Goal: Task Accomplishment & Management: Use online tool/utility

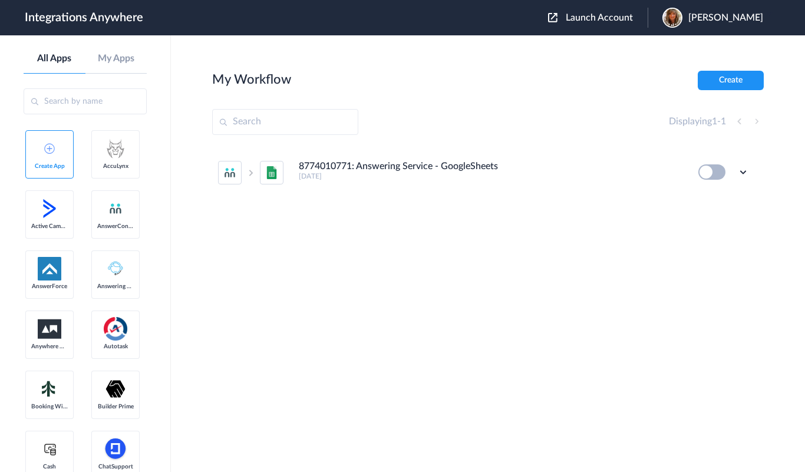
click at [471, 21] on span "Launch Account" at bounding box center [599, 17] width 67 height 9
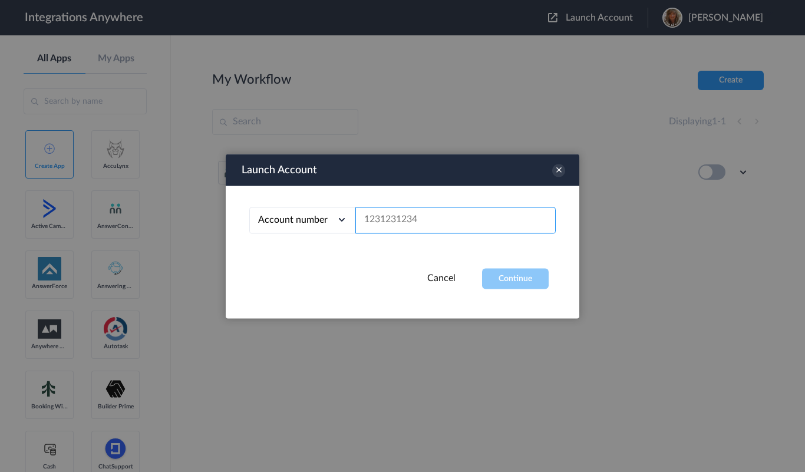
drag, startPoint x: 427, startPoint y: 217, endPoint x: 354, endPoint y: 216, distance: 73.7
click at [354, 216] on div "Account number Account number Email address" at bounding box center [402, 220] width 306 height 27
drag, startPoint x: 428, startPoint y: 217, endPoint x: 352, endPoint y: 218, distance: 76.0
click at [352, 218] on div "Account number Account number Email address" at bounding box center [402, 220] width 306 height 27
drag, startPoint x: 367, startPoint y: 222, endPoint x: 438, endPoint y: 217, distance: 72.0
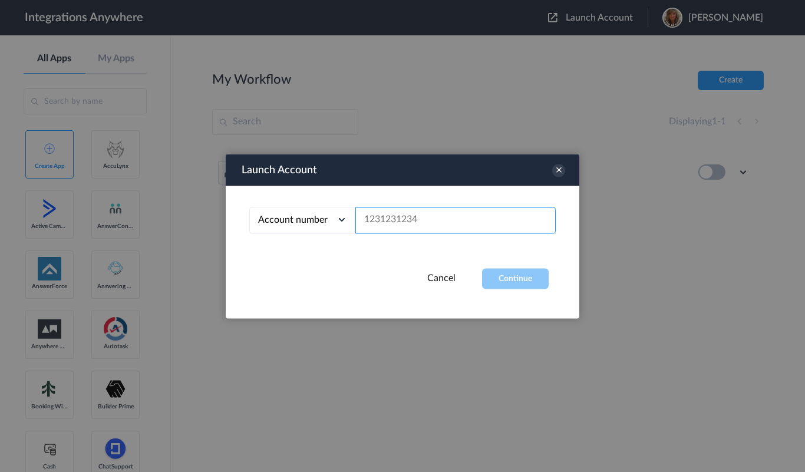
click at [438, 217] on input "text" at bounding box center [455, 220] width 200 height 27
paste input "https://integration.anywhereworks.com/"
type input "https://integration.anywhereworks.com/"
paste input "8669800931"
type input "8669800931"
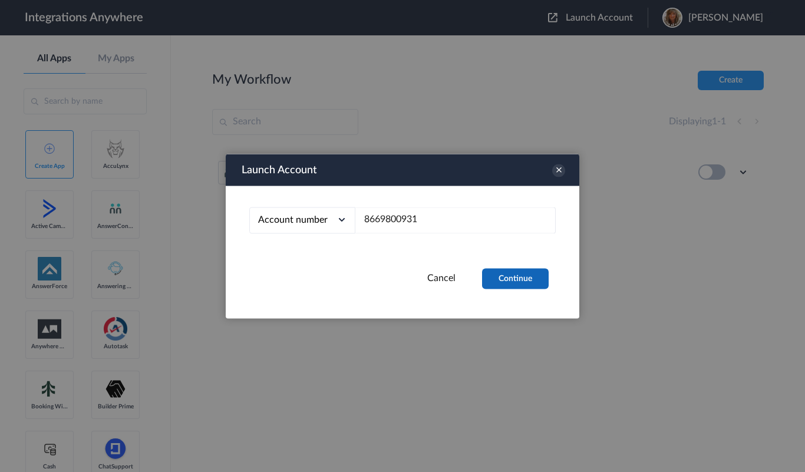
click at [471, 277] on button "Continue" at bounding box center [515, 278] width 67 height 21
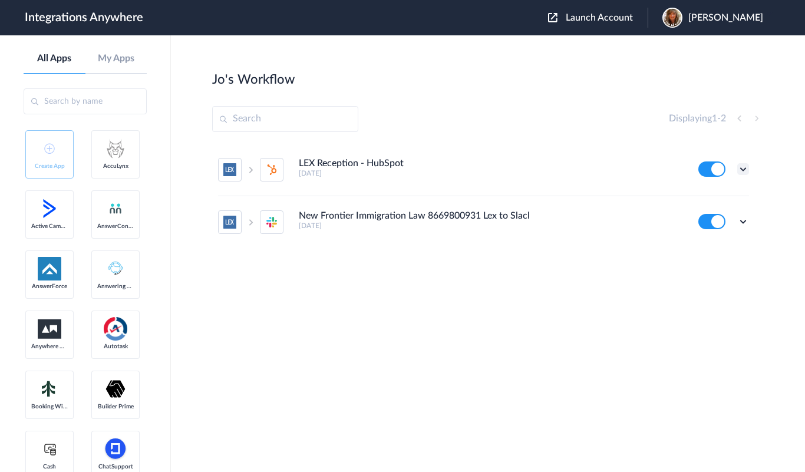
click at [471, 167] on icon at bounding box center [743, 169] width 12 height 12
click at [471, 195] on link "Edit" at bounding box center [695, 196] width 28 height 8
click at [471, 220] on icon at bounding box center [743, 222] width 12 height 12
click at [471, 247] on link "Edit" at bounding box center [695, 249] width 28 height 8
click at [402, 160] on h4 "LEX Reception - HubSpot" at bounding box center [351, 163] width 105 height 11
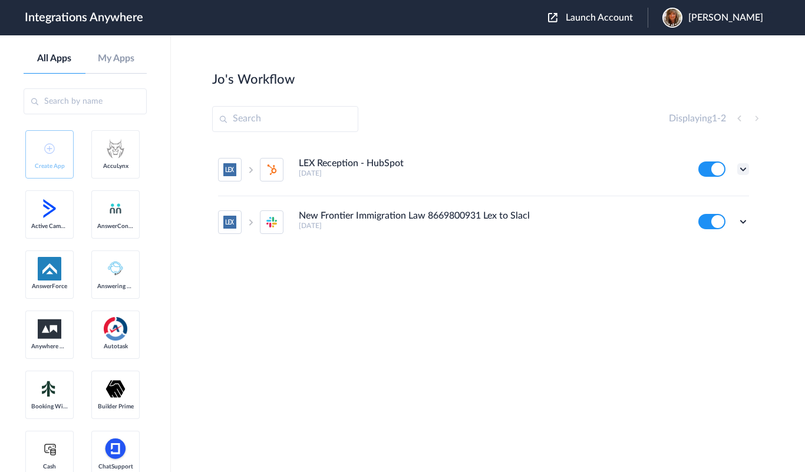
click at [471, 163] on icon at bounding box center [743, 169] width 12 height 12
click at [471, 214] on link "Task history" at bounding box center [709, 218] width 57 height 8
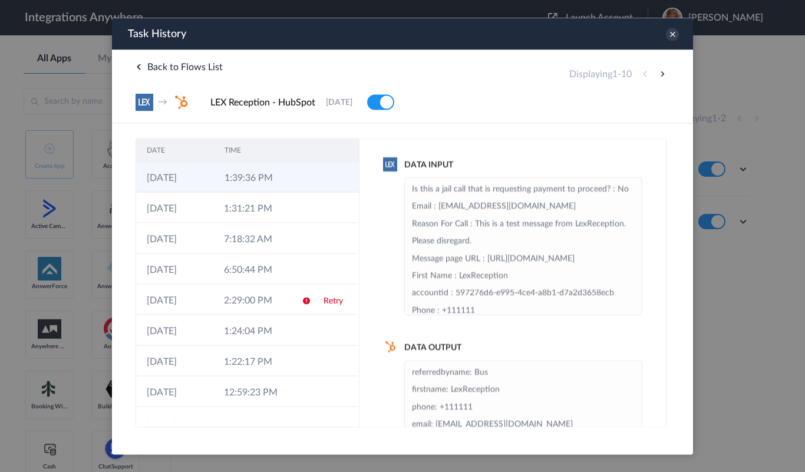
click at [275, 176] on td "1:39:36 PM" at bounding box center [253, 176] width 78 height 31
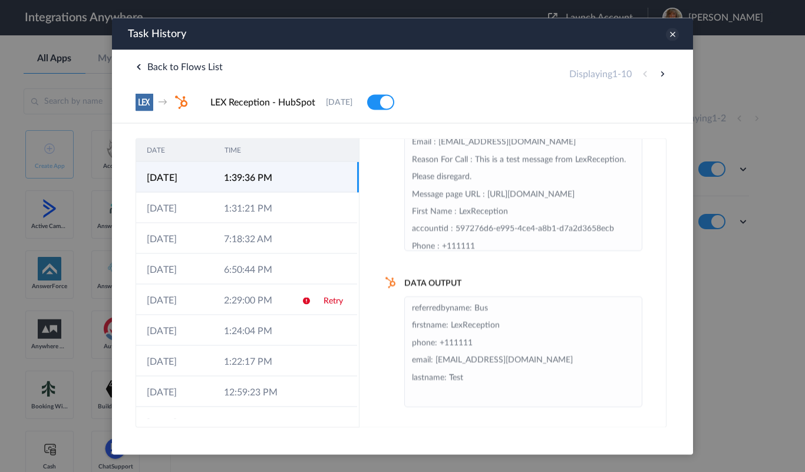
click at [471, 34] on icon at bounding box center [672, 34] width 13 height 13
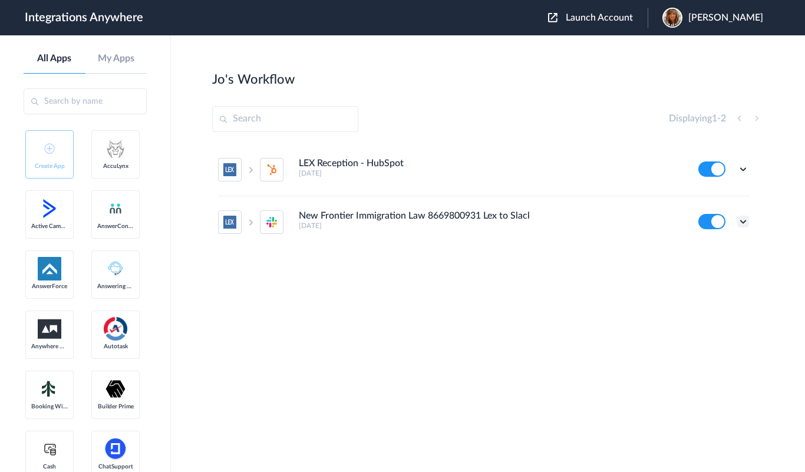
click at [471, 219] on icon at bounding box center [743, 222] width 12 height 12
click at [471, 271] on link "Task history" at bounding box center [709, 270] width 57 height 8
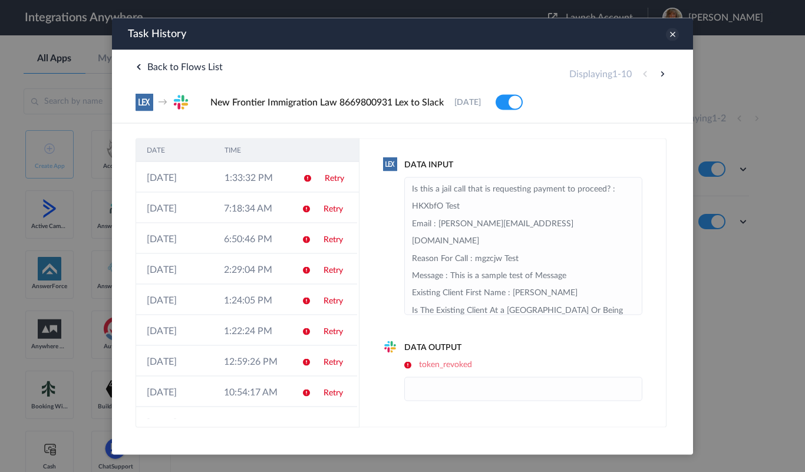
click at [471, 32] on icon at bounding box center [672, 34] width 13 height 13
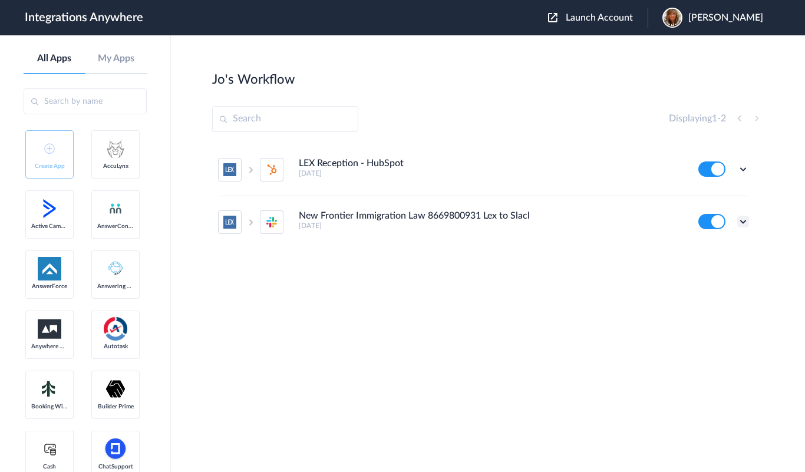
click at [471, 218] on icon at bounding box center [743, 222] width 12 height 12
click at [471, 271] on link "Task history" at bounding box center [709, 270] width 57 height 8
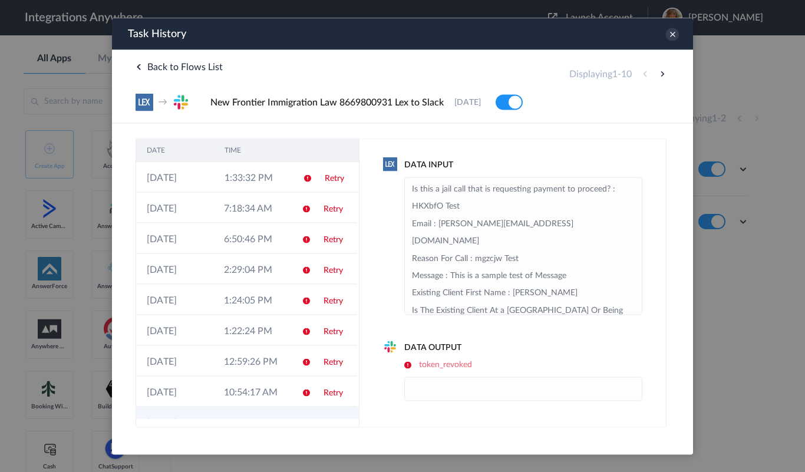
scroll to position [50, 0]
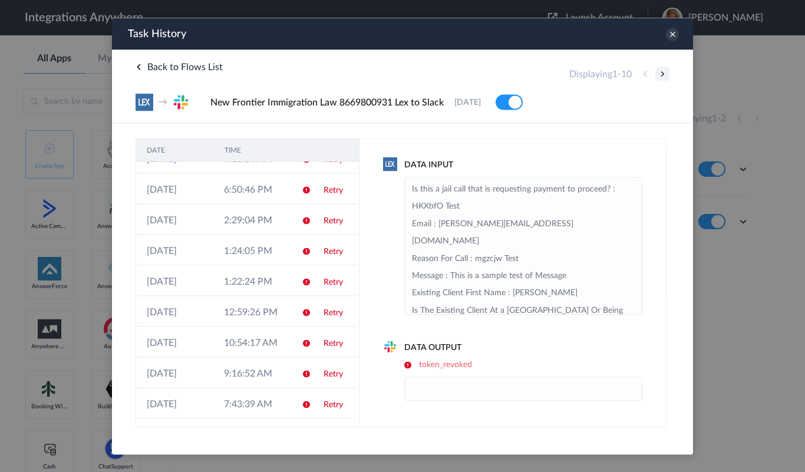
click at [471, 73] on button at bounding box center [662, 74] width 14 height 14
click at [471, 71] on button at bounding box center [662, 74] width 14 height 14
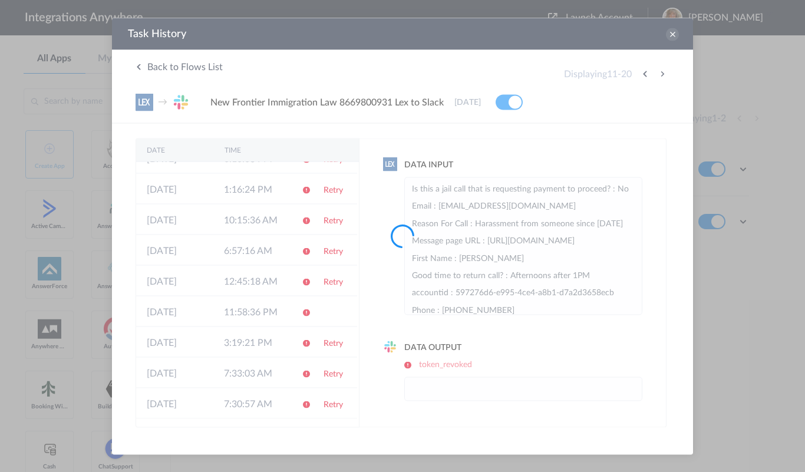
click at [471, 71] on div at bounding box center [402, 236] width 805 height 472
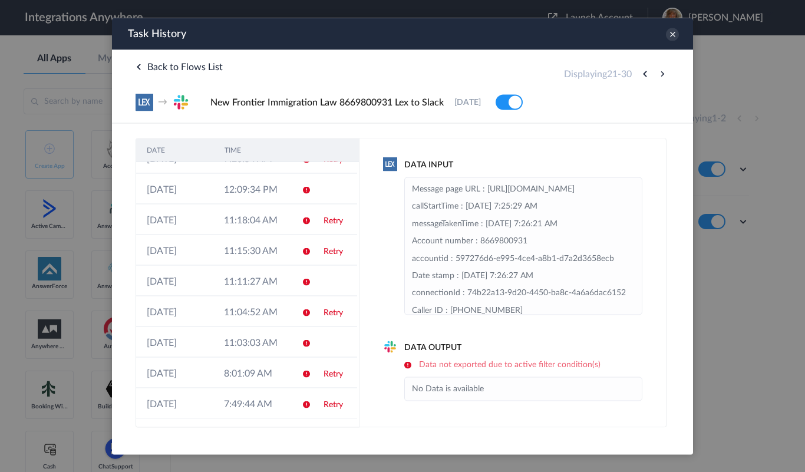
click at [471, 71] on button at bounding box center [662, 74] width 14 height 14
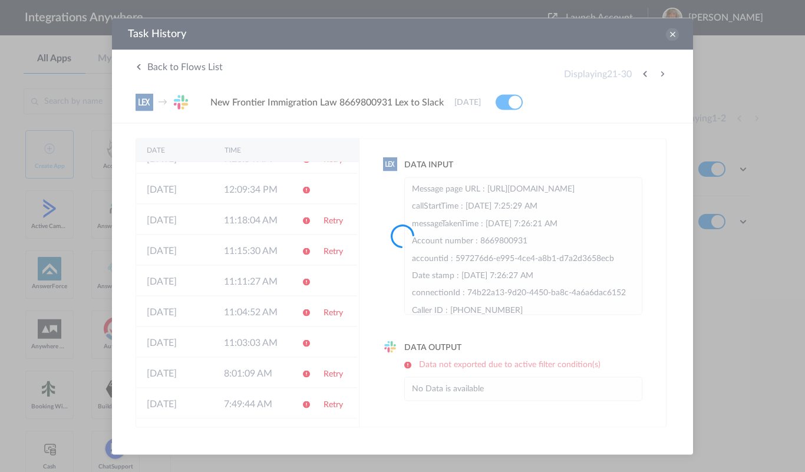
click at [471, 71] on div at bounding box center [402, 236] width 805 height 472
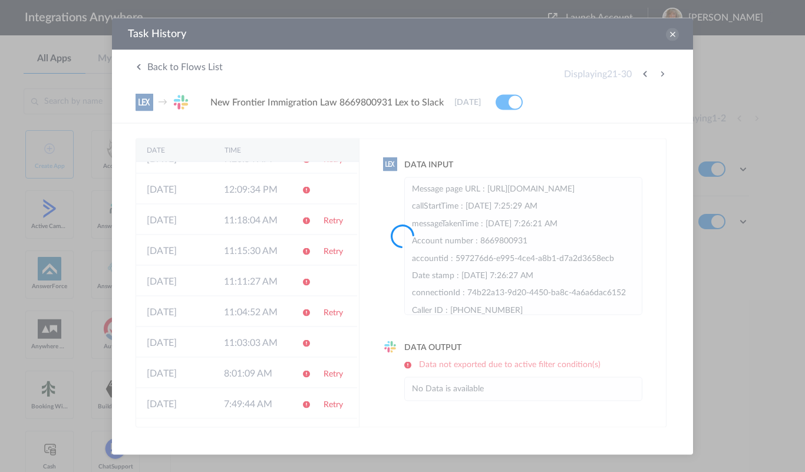
click at [471, 71] on div at bounding box center [402, 236] width 805 height 472
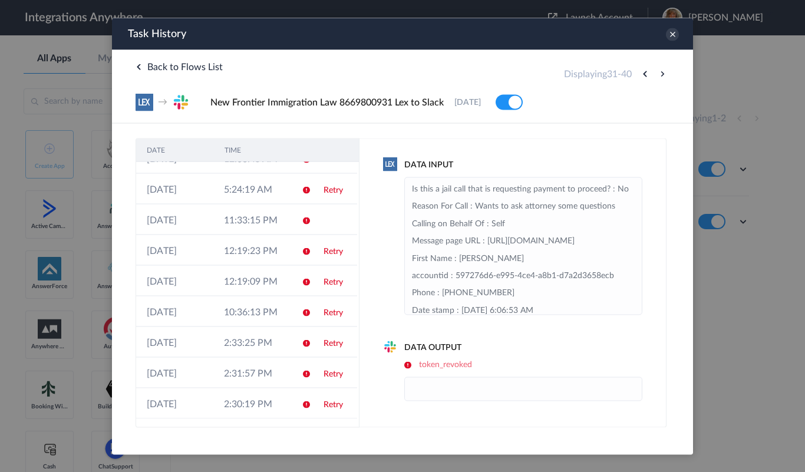
click at [471, 71] on button at bounding box center [662, 74] width 14 height 14
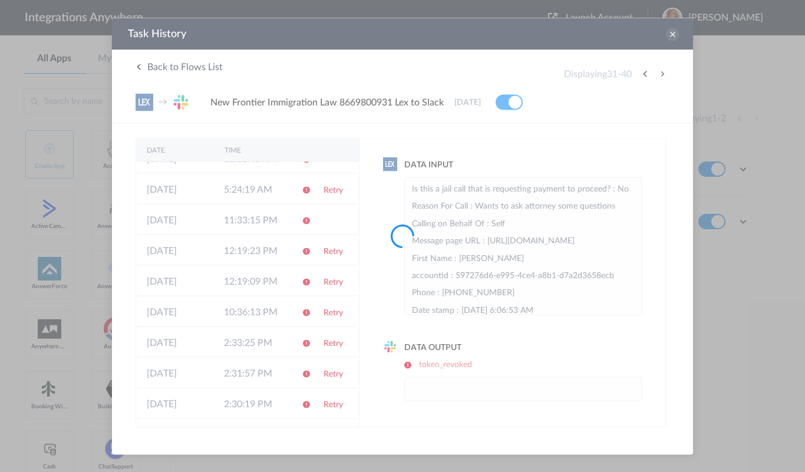
click at [471, 71] on div at bounding box center [402, 236] width 805 height 472
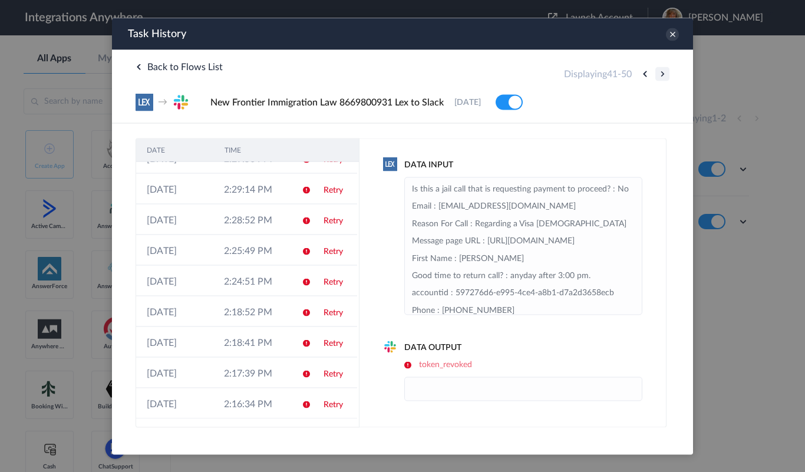
drag, startPoint x: 771, startPoint y: 89, endPoint x: 659, endPoint y: 71, distance: 113.4
click at [471, 71] on button at bounding box center [662, 74] width 14 height 14
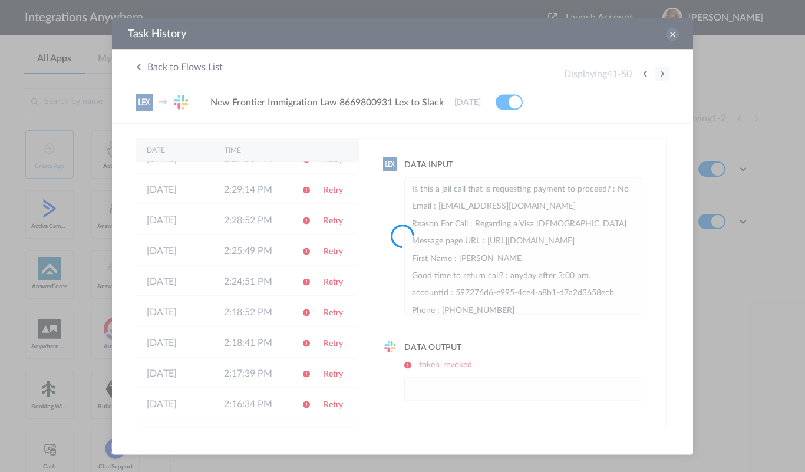
click at [471, 71] on div at bounding box center [402, 236] width 805 height 472
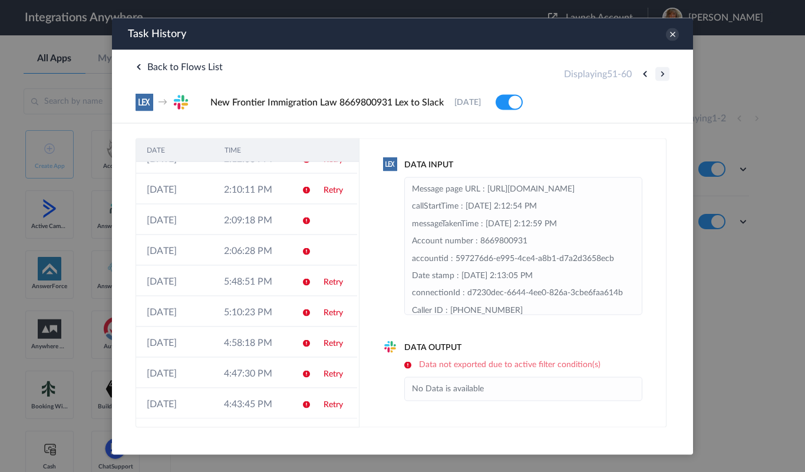
click at [471, 71] on button at bounding box center [662, 74] width 14 height 14
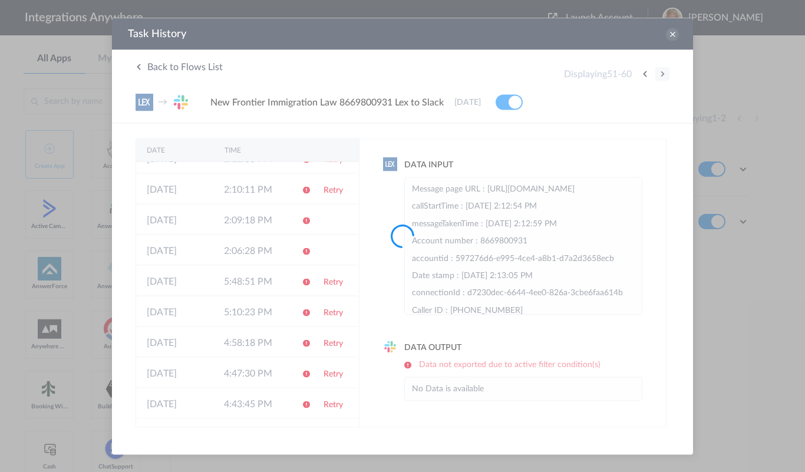
click at [471, 71] on div at bounding box center [402, 236] width 805 height 472
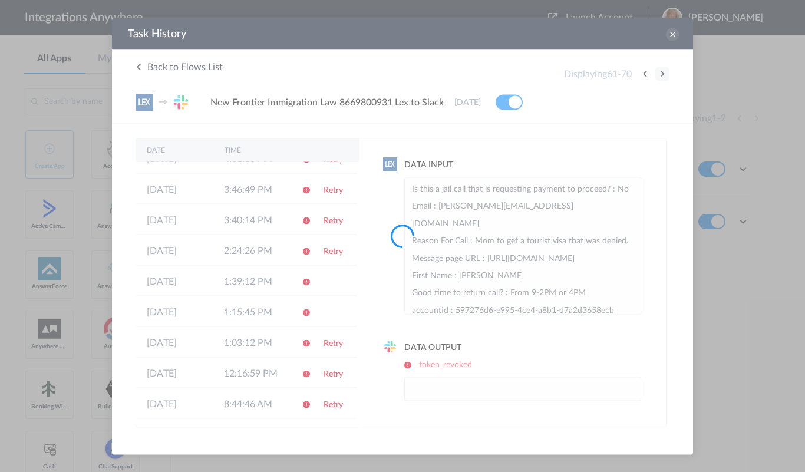
click at [471, 71] on button at bounding box center [662, 74] width 14 height 14
click at [471, 71] on div at bounding box center [402, 236] width 805 height 472
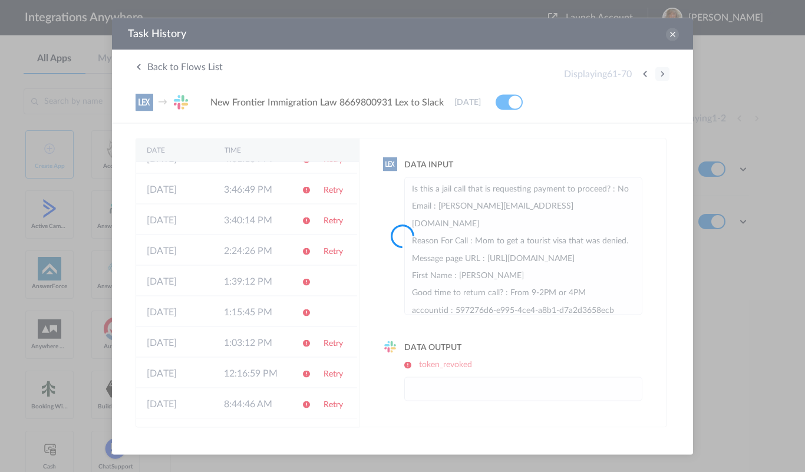
click at [471, 71] on div at bounding box center [402, 236] width 805 height 472
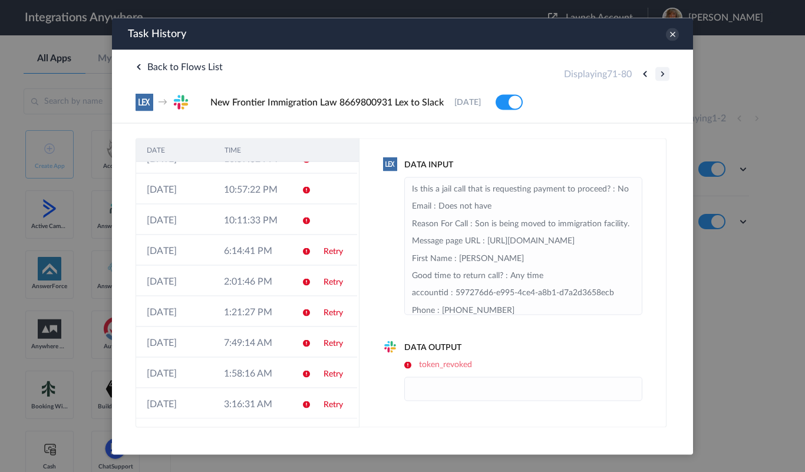
click at [471, 71] on button at bounding box center [662, 74] width 14 height 14
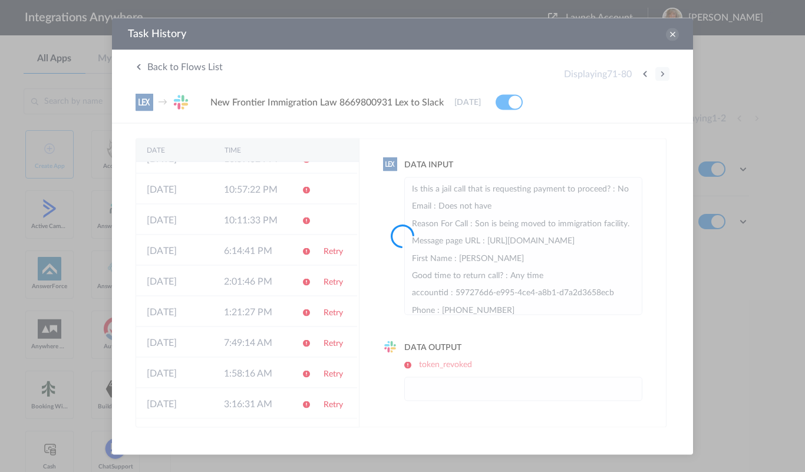
click at [471, 71] on div at bounding box center [402, 236] width 805 height 472
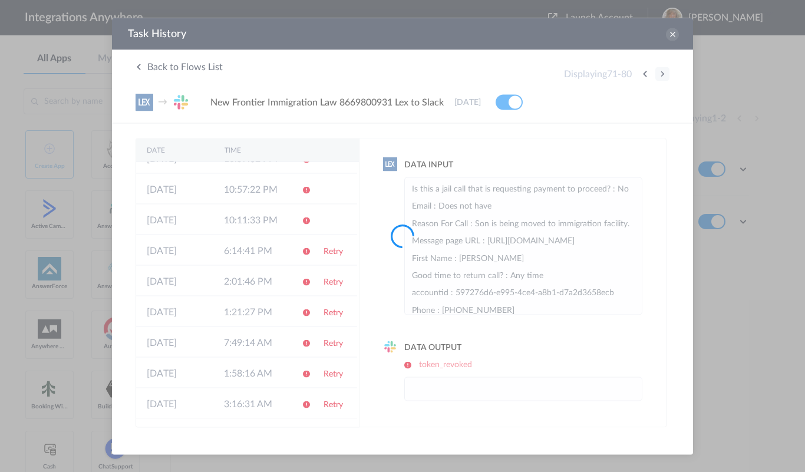
click at [471, 71] on div at bounding box center [402, 236] width 805 height 472
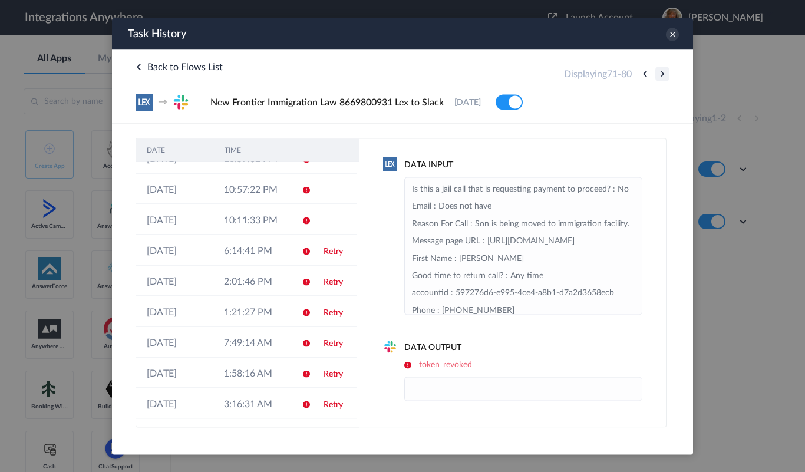
click at [471, 71] on button at bounding box center [662, 74] width 14 height 14
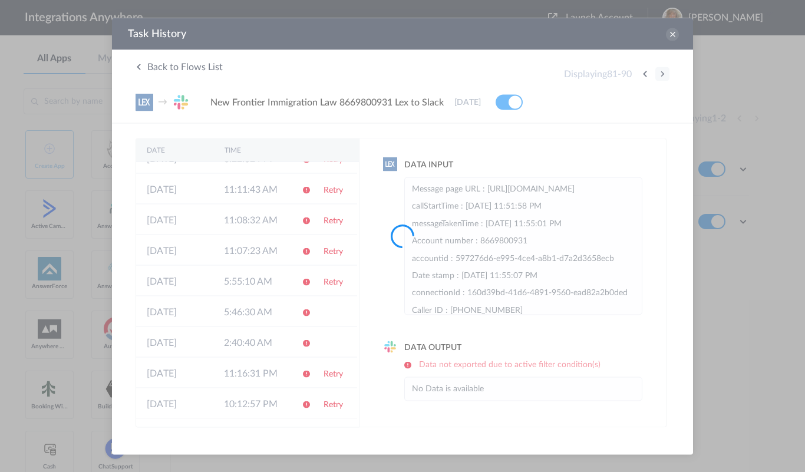
click at [471, 71] on div at bounding box center [402, 236] width 805 height 472
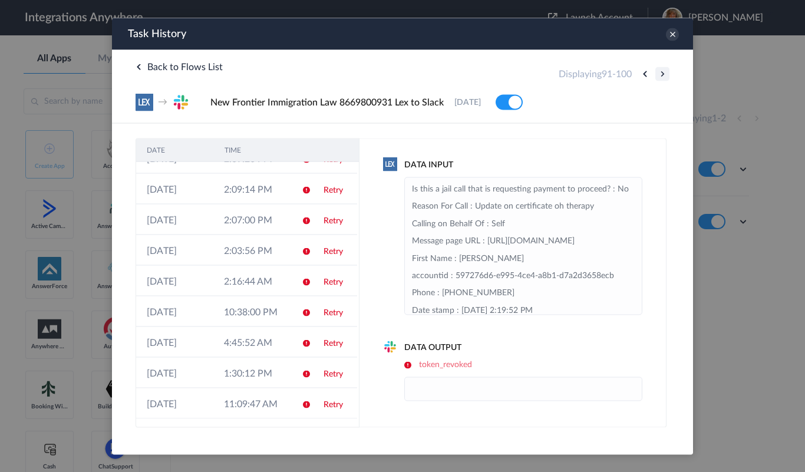
click at [471, 71] on button at bounding box center [662, 74] width 14 height 14
click at [0, 0] on div at bounding box center [0, 0] width 0 height 0
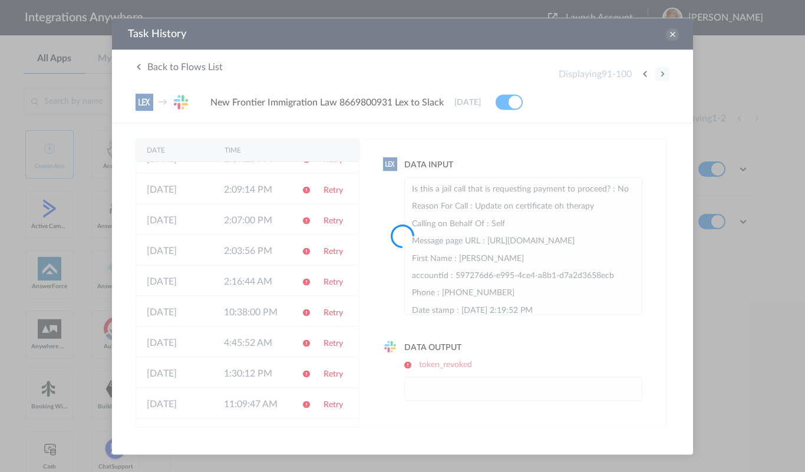
click at [471, 71] on div at bounding box center [402, 236] width 805 height 472
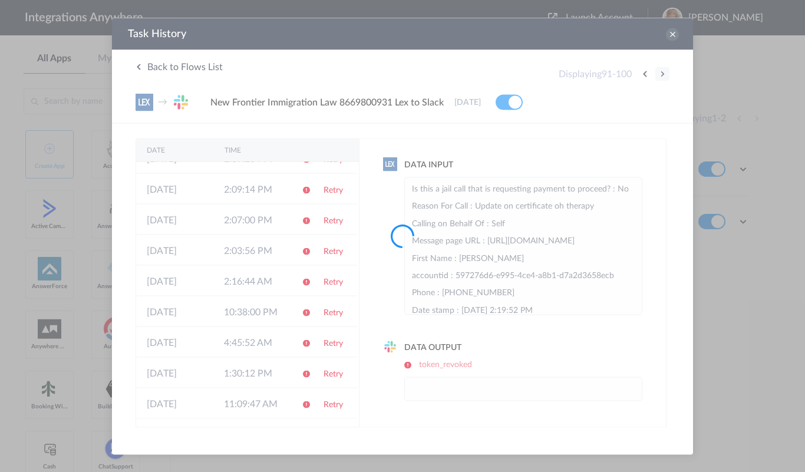
click at [471, 71] on div at bounding box center [402, 236] width 805 height 472
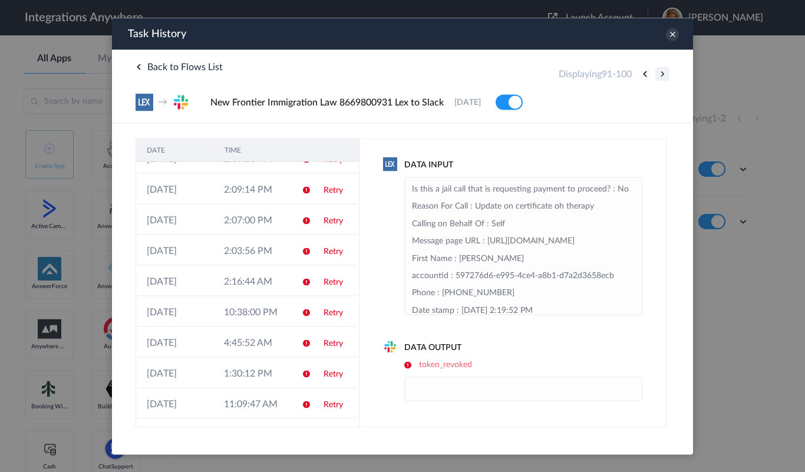
click at [471, 71] on button at bounding box center [662, 74] width 14 height 14
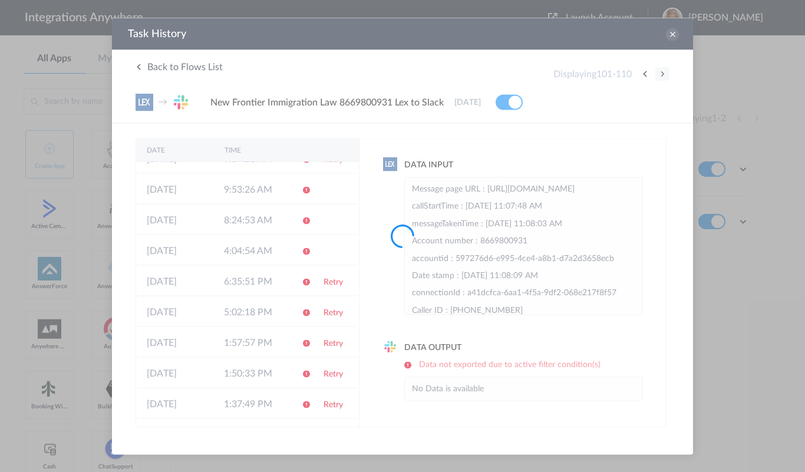
click at [471, 71] on div at bounding box center [402, 236] width 805 height 472
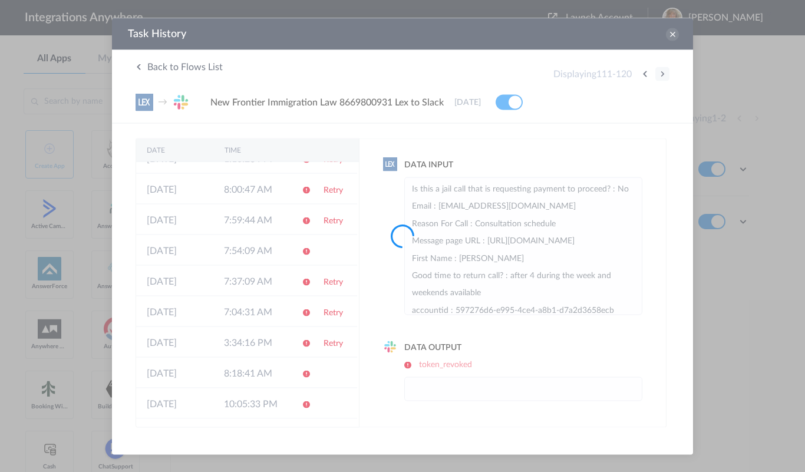
click at [471, 71] on button at bounding box center [662, 74] width 14 height 14
click at [471, 71] on div at bounding box center [402, 236] width 805 height 472
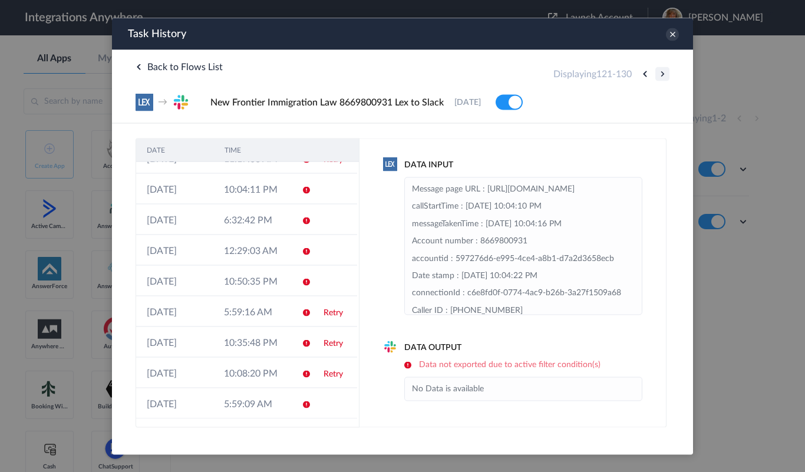
click at [471, 72] on button at bounding box center [662, 74] width 14 height 14
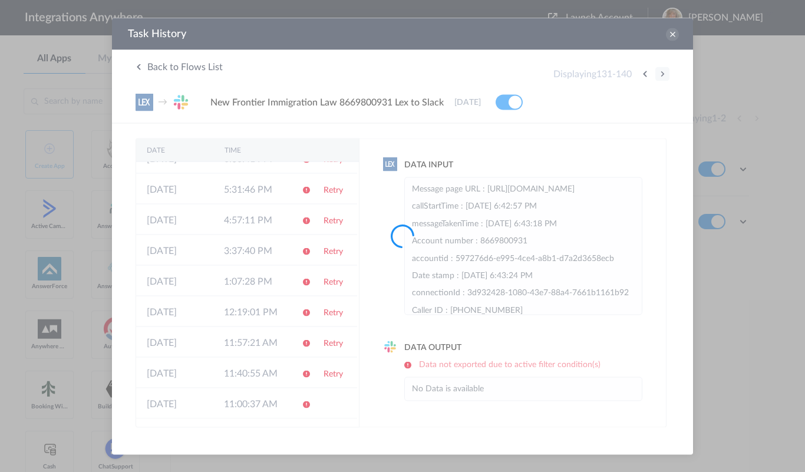
click at [471, 72] on div at bounding box center [402, 236] width 805 height 472
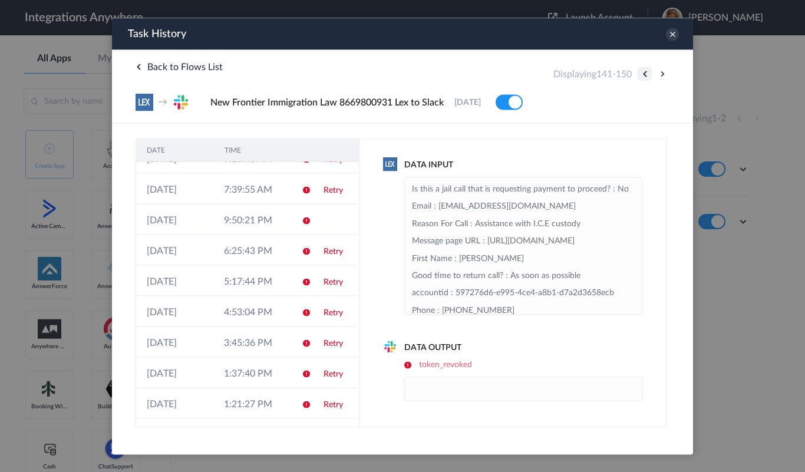
click at [471, 70] on button at bounding box center [645, 74] width 14 height 14
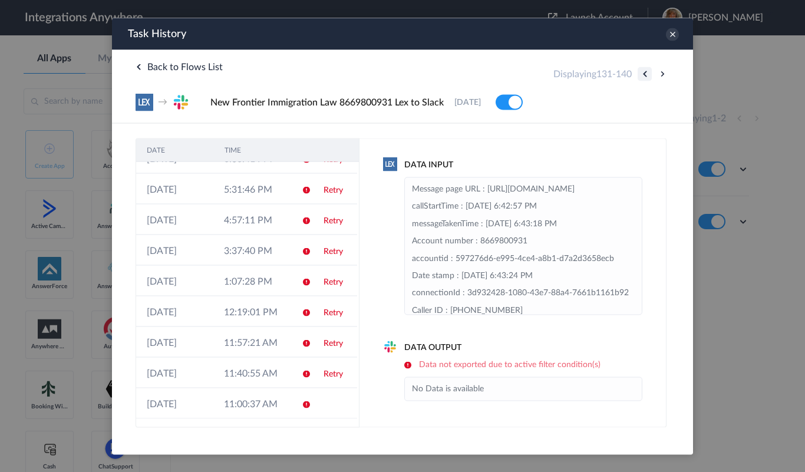
click at [471, 70] on button at bounding box center [645, 74] width 14 height 14
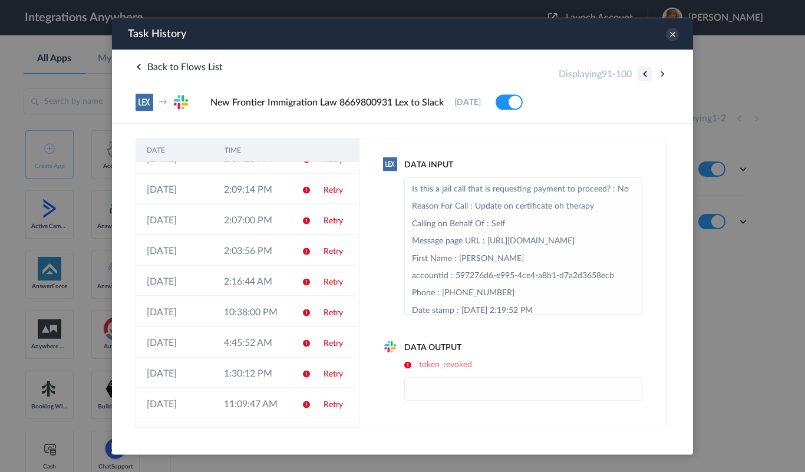
click at [471, 70] on button at bounding box center [645, 74] width 14 height 14
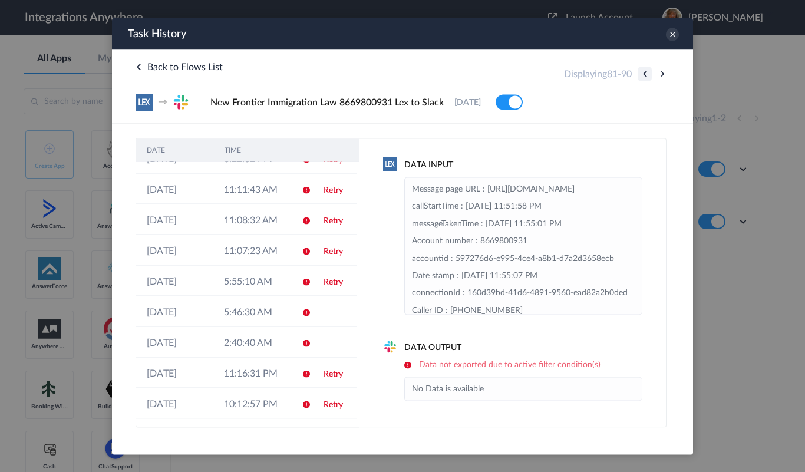
click at [471, 70] on button at bounding box center [645, 74] width 14 height 14
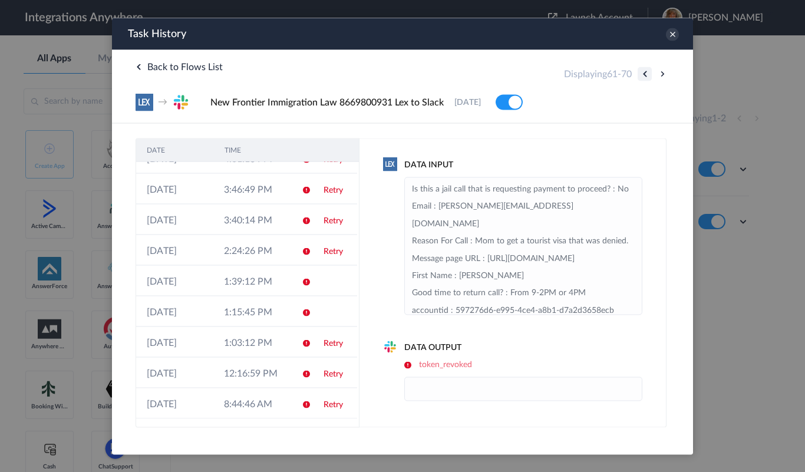
click at [471, 70] on button at bounding box center [645, 74] width 14 height 14
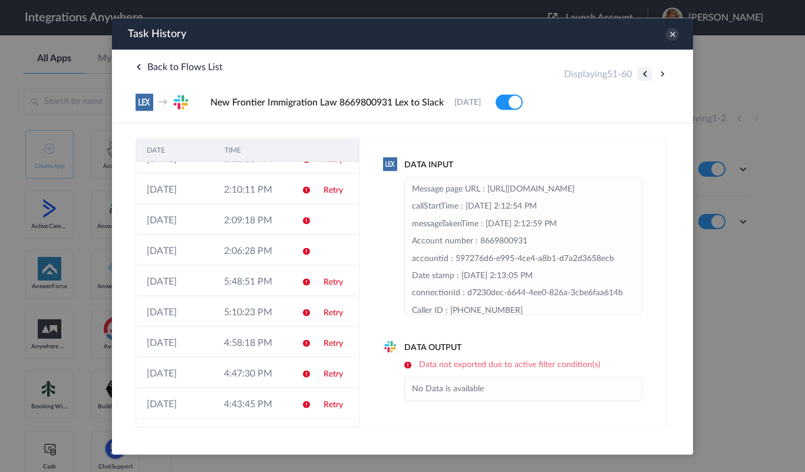
click at [471, 70] on button at bounding box center [645, 74] width 14 height 14
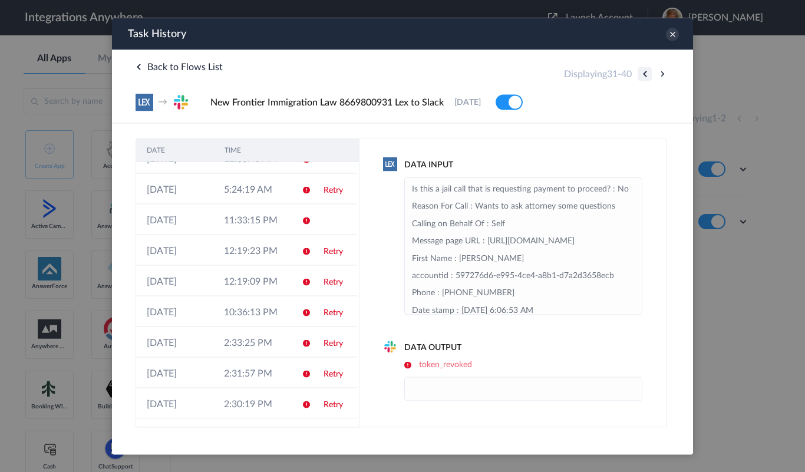
click at [471, 70] on button at bounding box center [645, 74] width 14 height 14
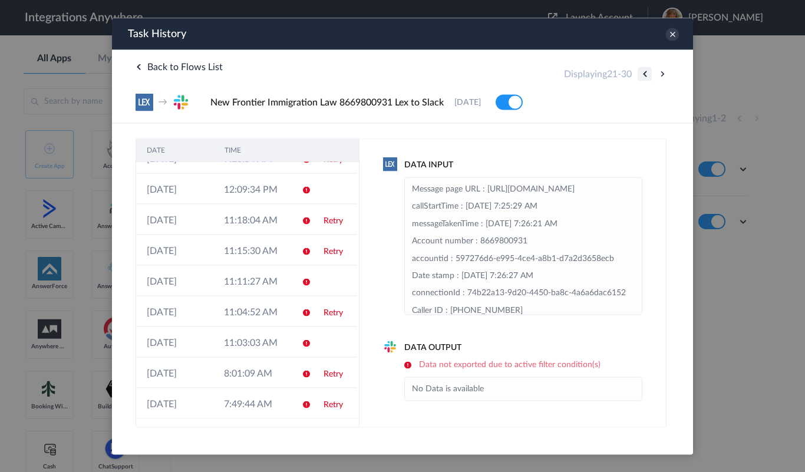
click at [471, 70] on button at bounding box center [645, 74] width 14 height 14
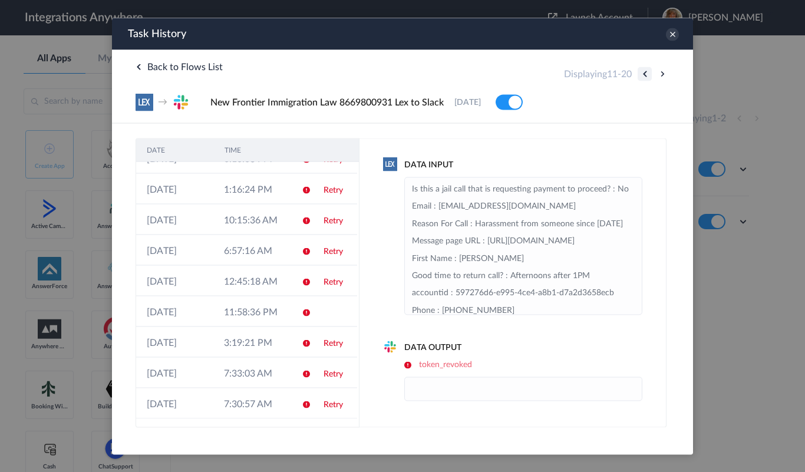
click at [471, 70] on button at bounding box center [645, 74] width 14 height 14
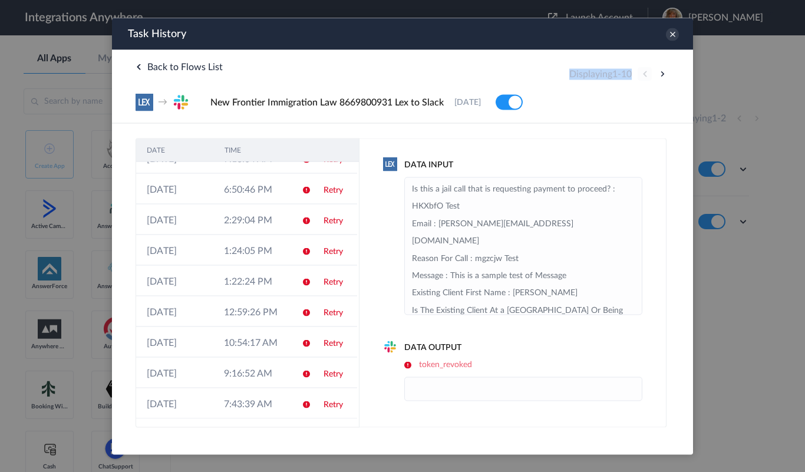
click at [471, 70] on div "Displaying 1 - 10" at bounding box center [619, 74] width 100 height 14
click at [471, 33] on icon at bounding box center [672, 34] width 13 height 13
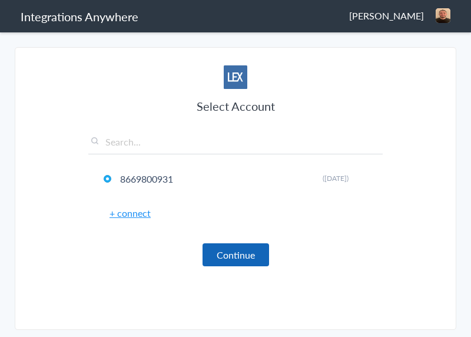
click at [226, 258] on button "Continue" at bounding box center [236, 254] width 67 height 23
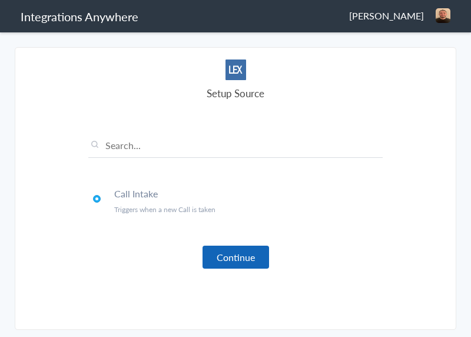
click at [220, 260] on button "Continue" at bounding box center [236, 257] width 67 height 23
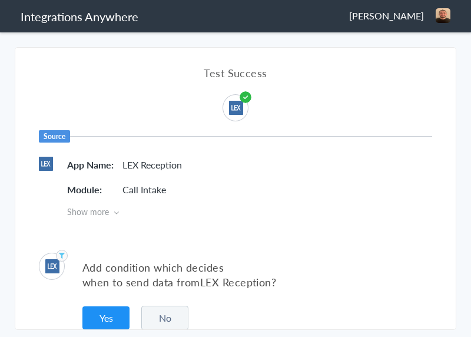
scroll to position [19, 0]
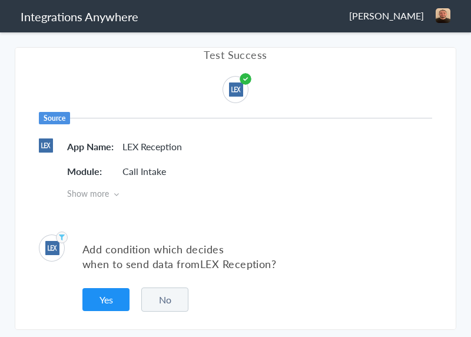
click at [151, 296] on button "No" at bounding box center [164, 300] width 47 height 24
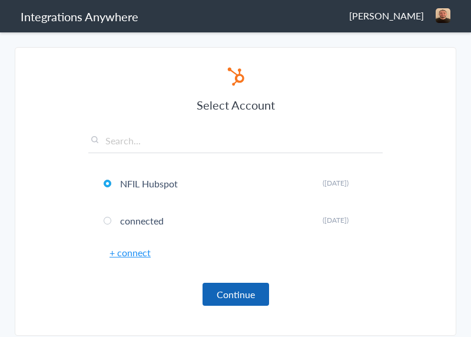
click at [228, 294] on button "Continue" at bounding box center [236, 294] width 67 height 23
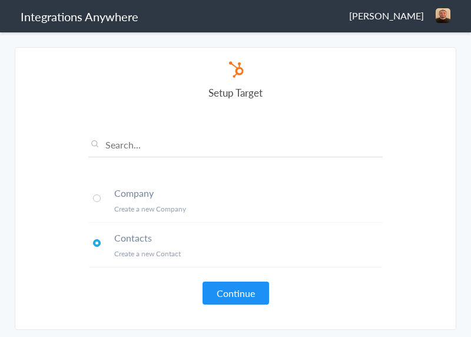
click at [228, 294] on button "Continue" at bounding box center [236, 293] width 67 height 23
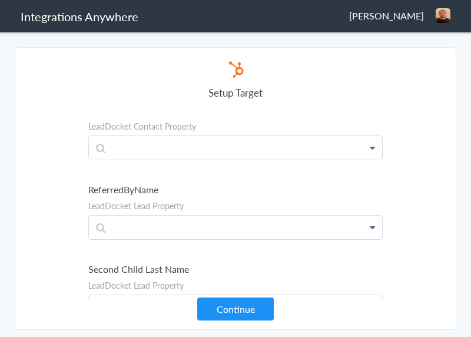
scroll to position [3425, 0]
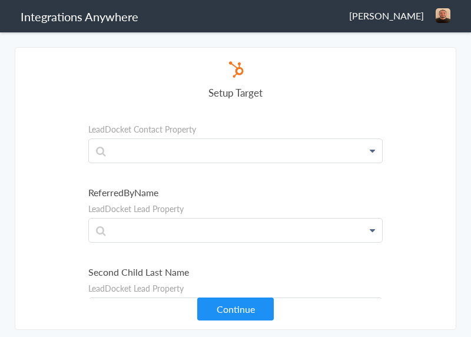
click at [371, 226] on icon at bounding box center [372, 230] width 5 height 9
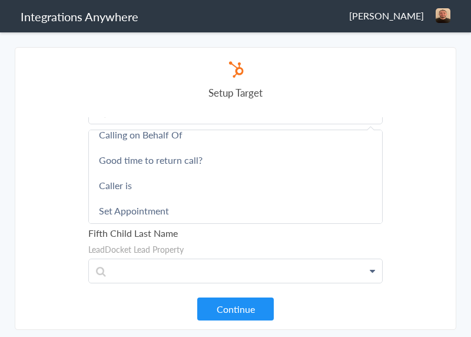
scroll to position [431, 0]
click at [398, 156] on section "Select Account 8669800931 Rename Delete ([DATE]) + connect Continue Setup Sourc…" at bounding box center [236, 188] width 442 height 283
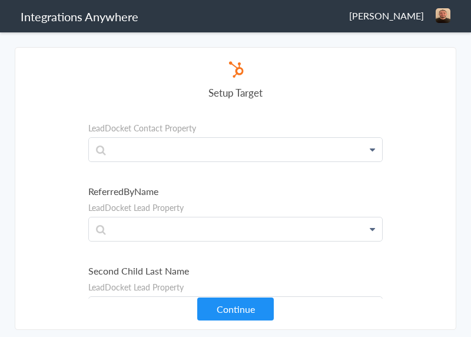
scroll to position [3421, 0]
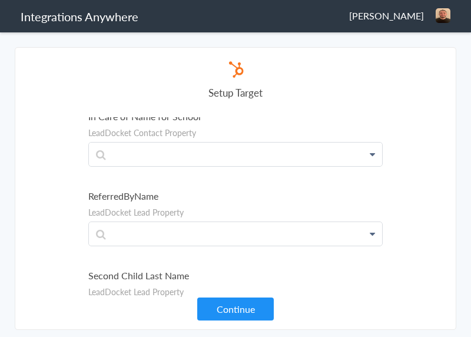
click at [372, 229] on icon at bounding box center [372, 233] width 5 height 9
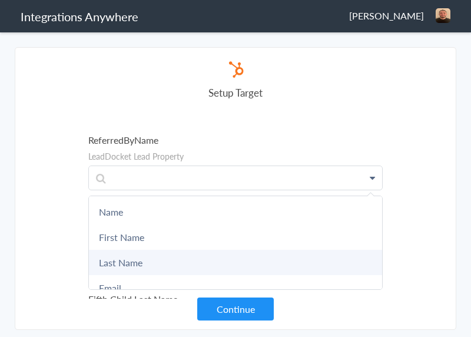
scroll to position [3479, 0]
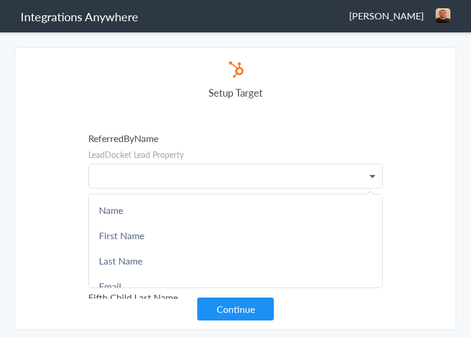
click at [98, 164] on p at bounding box center [235, 176] width 293 height 24
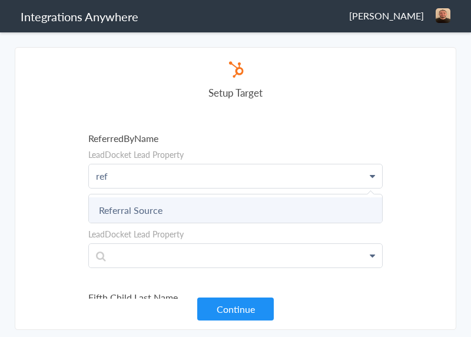
click at [113, 197] on link "Referral Source" at bounding box center [235, 209] width 293 height 25
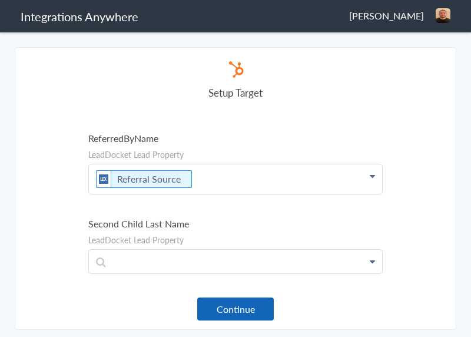
click at [233, 306] on button "Continue" at bounding box center [235, 309] width 77 height 23
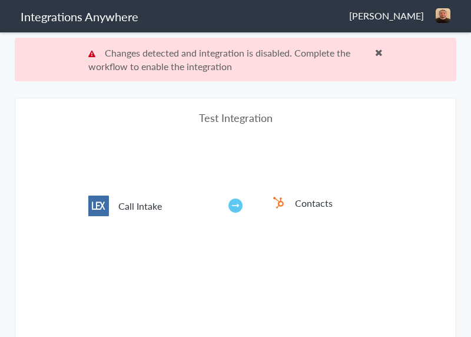
scroll to position [44, 0]
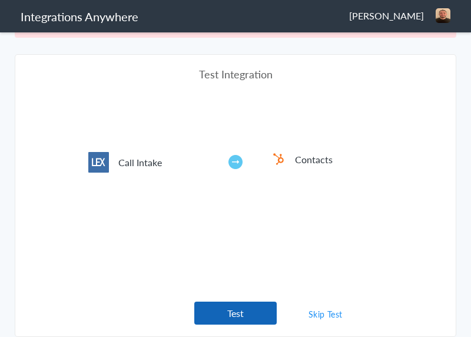
click at [236, 311] on button "Test" at bounding box center [235, 313] width 83 height 23
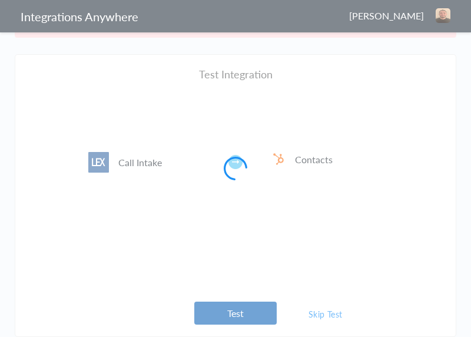
scroll to position [0, 0]
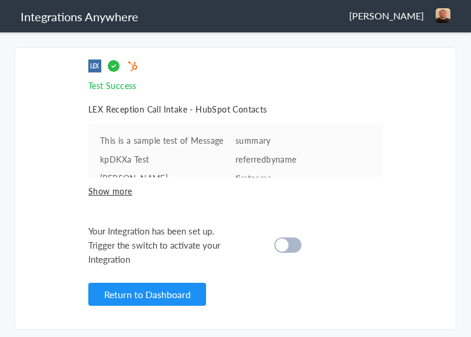
click at [285, 240] on cite at bounding box center [282, 245] width 13 height 13
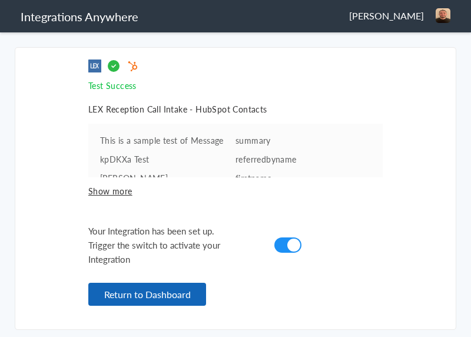
click at [135, 292] on button "Return to Dashboard" at bounding box center [147, 294] width 118 height 23
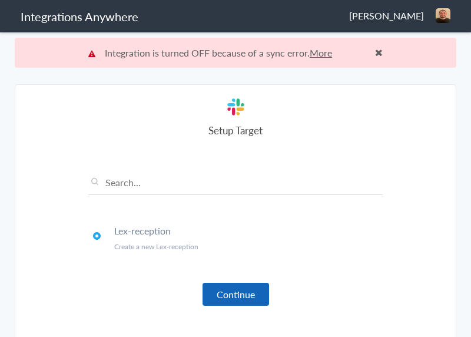
click at [222, 299] on button "Continue" at bounding box center [236, 294] width 67 height 23
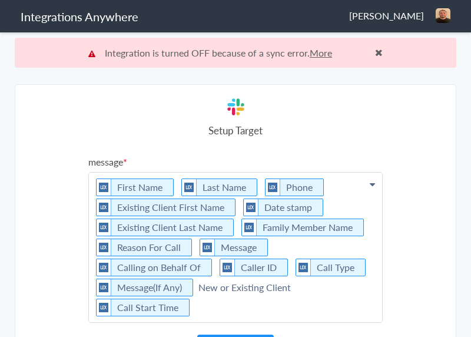
scroll to position [30, 0]
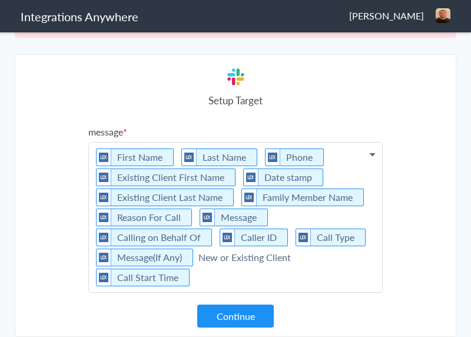
click at [218, 283] on p "First Name Last Name Phone Existing Client First Name Date stamp Existing Clien…" at bounding box center [235, 218] width 293 height 150
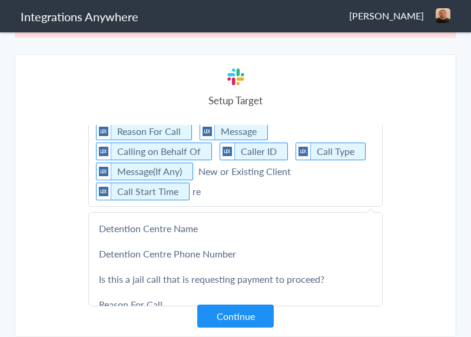
scroll to position [21, 0]
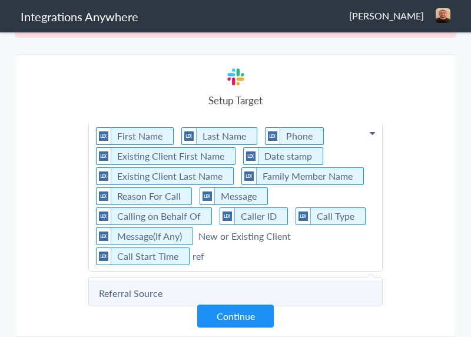
click at [112, 289] on link "Referral Source" at bounding box center [235, 293] width 293 height 25
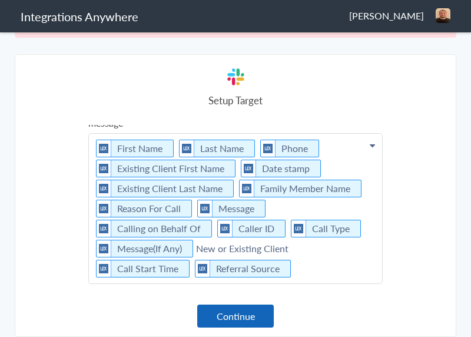
click at [236, 312] on button "Continue" at bounding box center [235, 316] width 77 height 23
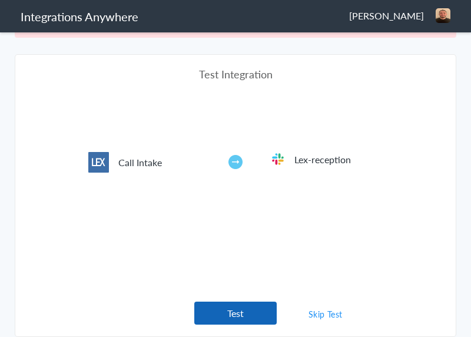
click at [239, 313] on button "Test" at bounding box center [235, 313] width 83 height 23
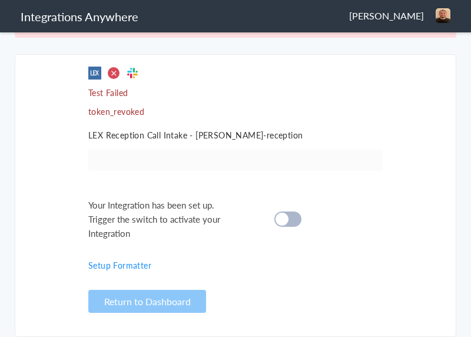
click at [281, 218] on cite at bounding box center [282, 219] width 13 height 13
click at [285, 215] on cite at bounding box center [282, 219] width 13 height 13
